Goal: Obtain resource: Download file/media

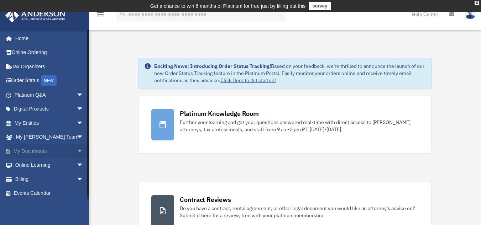
click at [77, 149] on span "arrow_drop_down" at bounding box center [84, 151] width 14 height 15
click at [29, 165] on link "Box" at bounding box center [52, 165] width 84 height 14
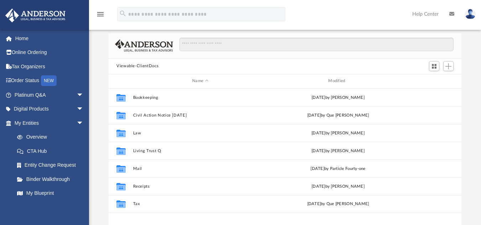
scroll to position [48, 0]
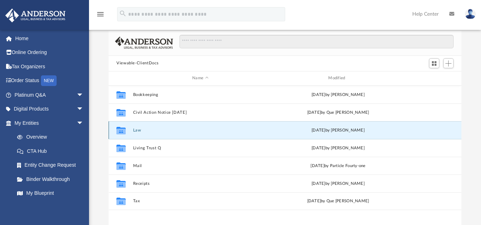
click at [164, 132] on button "Law" at bounding box center [200, 130] width 135 height 5
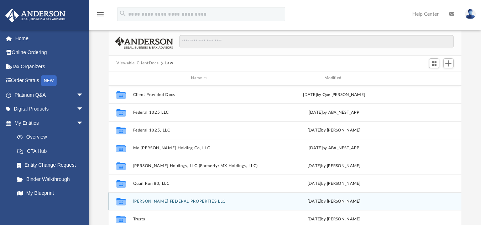
click at [153, 204] on div "Collaborated Folder [PERSON_NAME] FEDERAL PROPERTIES LLC [DATE] by [PERSON_NAME]" at bounding box center [285, 202] width 353 height 18
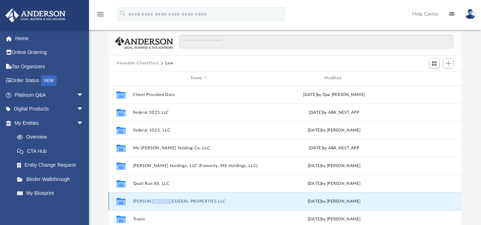
click at [153, 204] on div "Collaborated Folder [PERSON_NAME] FEDERAL PROPERTIES LLC [DATE] by [PERSON_NAME]" at bounding box center [285, 202] width 353 height 18
click at [194, 199] on div "Collaborated Folder [PERSON_NAME] FEDERAL PROPERTIES LLC [DATE] by [PERSON_NAME]" at bounding box center [285, 202] width 353 height 18
click at [123, 203] on icon "grid" at bounding box center [120, 203] width 9 height 6
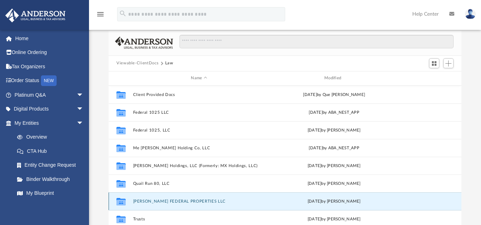
click at [123, 203] on icon "grid" at bounding box center [120, 203] width 9 height 6
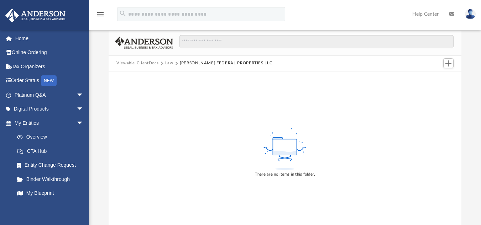
click at [168, 64] on button "Law" at bounding box center [169, 63] width 8 height 6
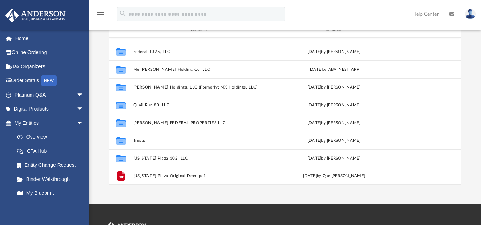
scroll to position [101, 0]
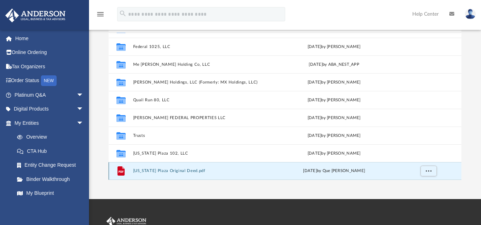
click at [158, 172] on button "[US_STATE] Plaza Original Deed.pdf" at bounding box center [199, 171] width 132 height 5
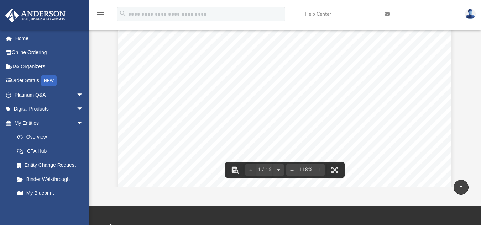
scroll to position [85, 0]
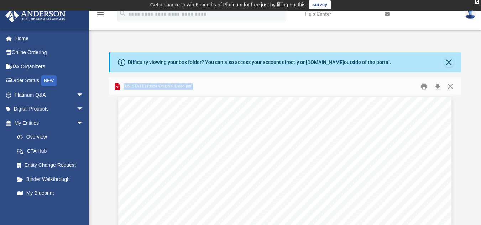
scroll to position [0, 0]
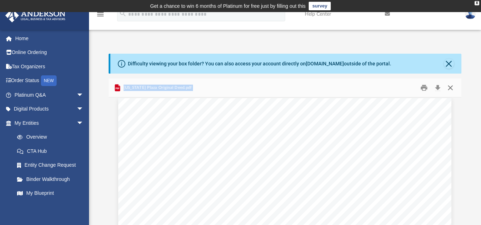
click at [451, 87] on button "Close" at bounding box center [450, 87] width 13 height 11
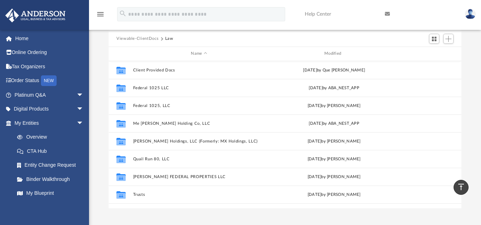
scroll to position [72, 0]
